Goal: Task Accomplishment & Management: Use online tool/utility

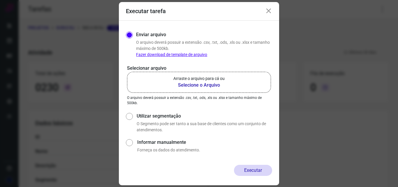
click at [270, 10] on icon at bounding box center [268, 11] width 7 height 7
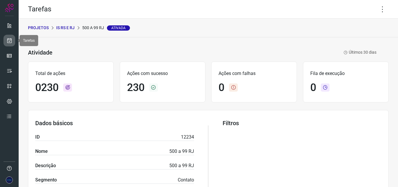
click at [10, 43] on icon at bounding box center [9, 41] width 6 height 6
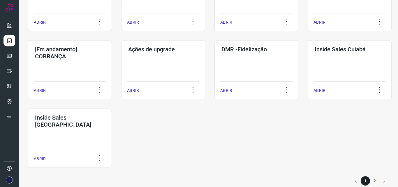
scroll to position [288, 0]
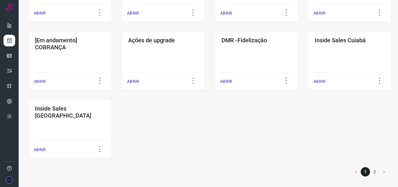
click at [370, 173] on li "2" at bounding box center [374, 171] width 9 height 9
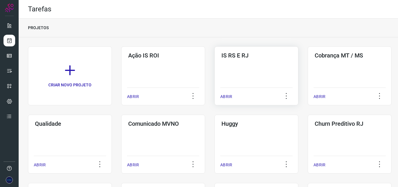
click at [230, 98] on p "ABRIR" at bounding box center [226, 97] width 12 height 6
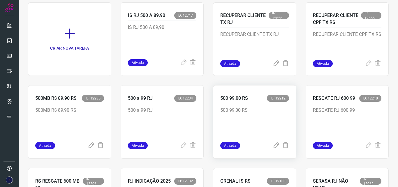
scroll to position [58, 0]
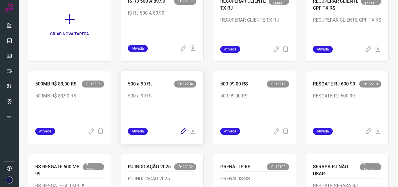
click at [180, 133] on icon at bounding box center [183, 131] width 7 height 7
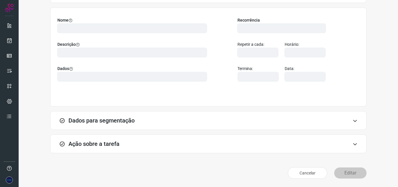
scroll to position [41, 0]
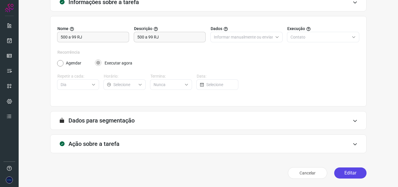
click at [343, 170] on button "Editar" at bounding box center [350, 172] width 32 height 11
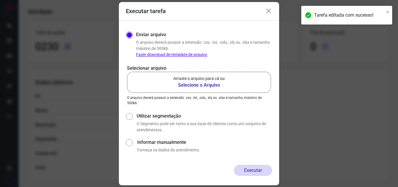
click at [202, 86] on b "Selecione o Arquivo" at bounding box center [198, 85] width 51 height 7
click at [0, 0] on input "Arraste o arquivo para cá ou Selecione o Arquivo" at bounding box center [0, 0] width 0 height 0
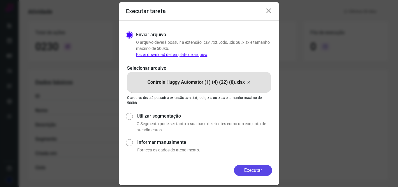
click at [257, 169] on button "Executar" at bounding box center [253, 170] width 38 height 11
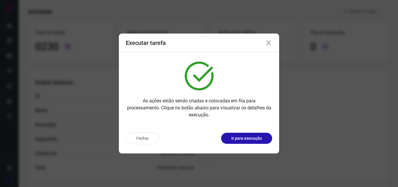
drag, startPoint x: 268, startPoint y: 44, endPoint x: 269, endPoint y: 48, distance: 4.4
click at [268, 44] on icon at bounding box center [268, 42] width 7 height 7
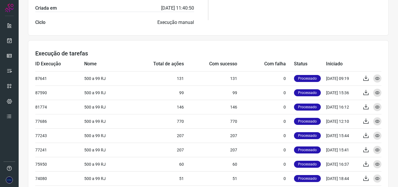
scroll to position [187, 0]
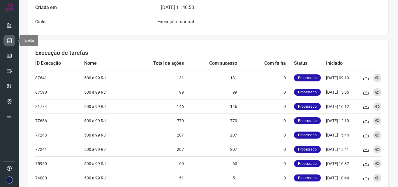
click at [10, 41] on icon at bounding box center [9, 41] width 6 height 6
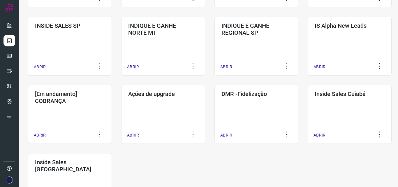
scroll to position [288, 0]
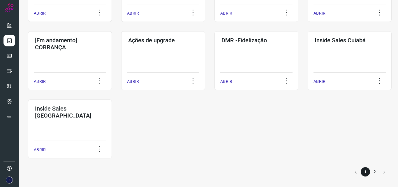
click at [370, 172] on li "2" at bounding box center [374, 171] width 9 height 9
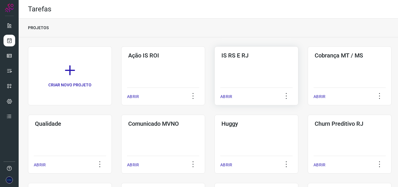
click at [228, 96] on p "ABRIR" at bounding box center [226, 97] width 12 height 6
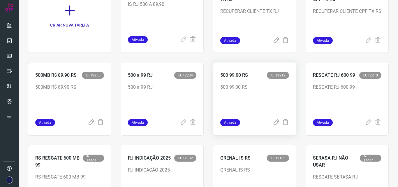
scroll to position [58, 0]
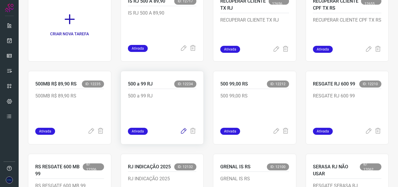
click at [180, 133] on icon at bounding box center [183, 131] width 7 height 7
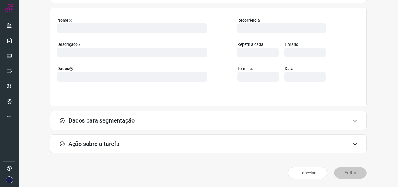
scroll to position [41, 0]
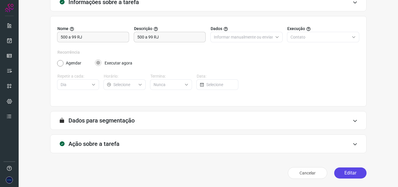
click at [339, 173] on button "Editar" at bounding box center [350, 172] width 32 height 11
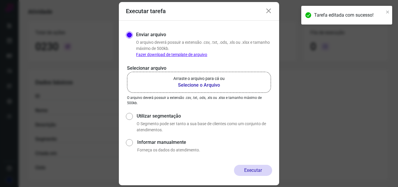
click at [217, 83] on b "Selecione o Arquivo" at bounding box center [198, 85] width 51 height 7
click at [0, 0] on input "Arraste o arquivo para cá ou Selecione o Arquivo" at bounding box center [0, 0] width 0 height 0
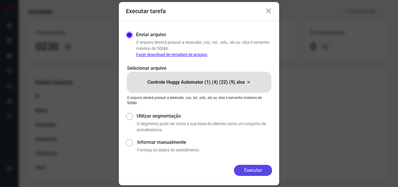
click at [252, 172] on button "Executar" at bounding box center [253, 170] width 38 height 11
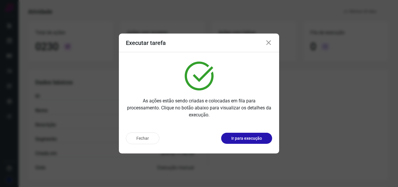
click at [270, 43] on icon at bounding box center [268, 42] width 7 height 7
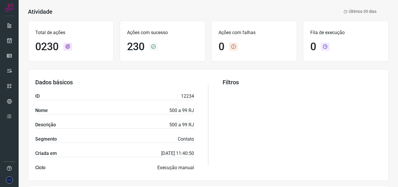
click at [305, 98] on div "Filtros" at bounding box center [302, 125] width 159 height 92
click at [10, 41] on icon at bounding box center [9, 41] width 6 height 6
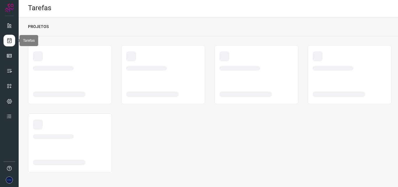
scroll to position [1, 0]
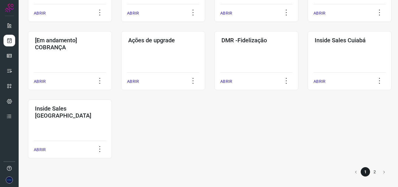
click at [370, 171] on li "2" at bounding box center [374, 171] width 9 height 9
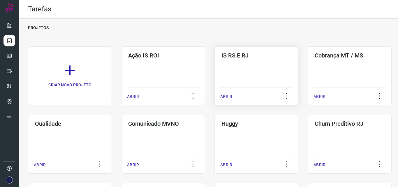
click at [255, 82] on div "IS RS E RJ ABRIR" at bounding box center [257, 75] width 84 height 59
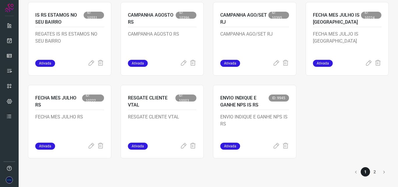
click at [372, 171] on li "2" at bounding box center [374, 171] width 9 height 9
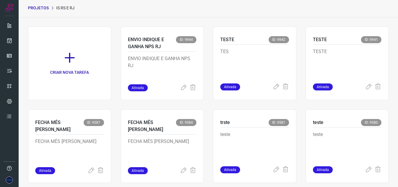
scroll to position [10, 0]
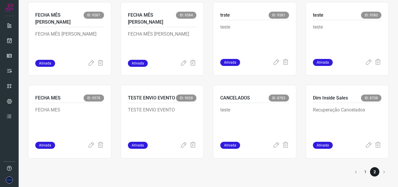
click at [361, 169] on li "1" at bounding box center [365, 171] width 9 height 9
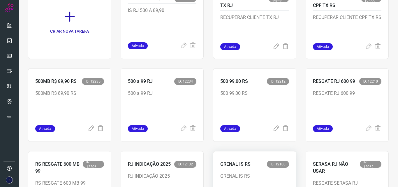
scroll to position [69, 0]
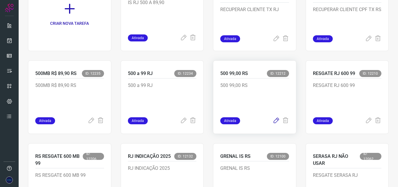
click at [273, 121] on icon at bounding box center [276, 120] width 7 height 7
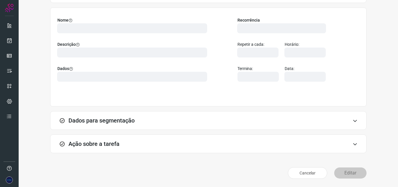
scroll to position [41, 0]
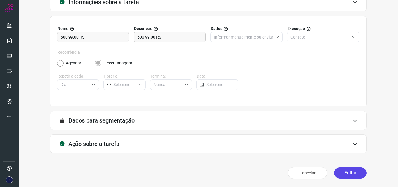
click at [344, 174] on button "Editar" at bounding box center [350, 172] width 32 height 11
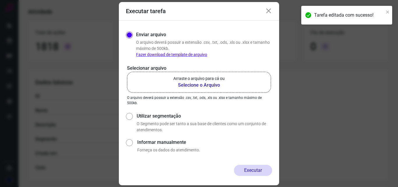
click at [206, 86] on b "Selecione o Arquivo" at bounding box center [198, 85] width 51 height 7
click at [0, 0] on input "Arraste o arquivo para cá ou Selecione o Arquivo" at bounding box center [0, 0] width 0 height 0
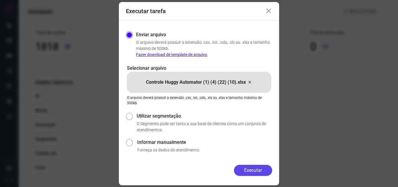
click at [251, 167] on button "Executar" at bounding box center [253, 170] width 38 height 11
